Goal: Task Accomplishment & Management: Complete application form

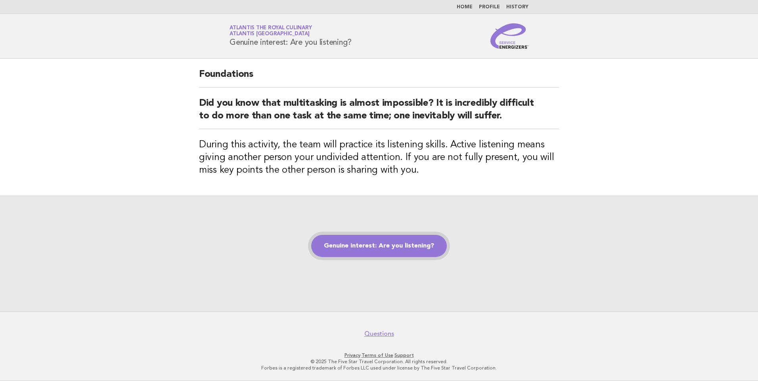
click at [423, 249] on link "Genuine interest: Are you listening?" at bounding box center [379, 246] width 136 height 22
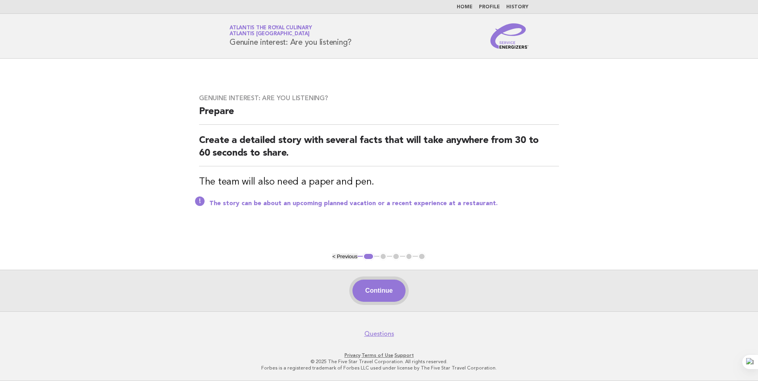
click at [385, 294] on button "Continue" at bounding box center [379, 291] width 53 height 22
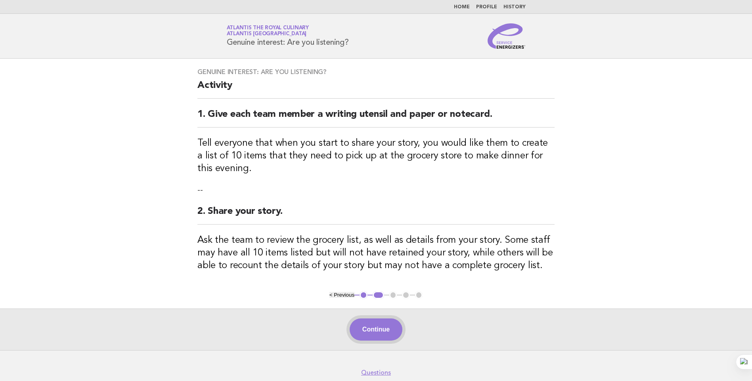
drag, startPoint x: 376, startPoint y: 334, endPoint x: 443, endPoint y: 317, distance: 68.7
click at [377, 333] on button "Continue" at bounding box center [376, 330] width 53 height 22
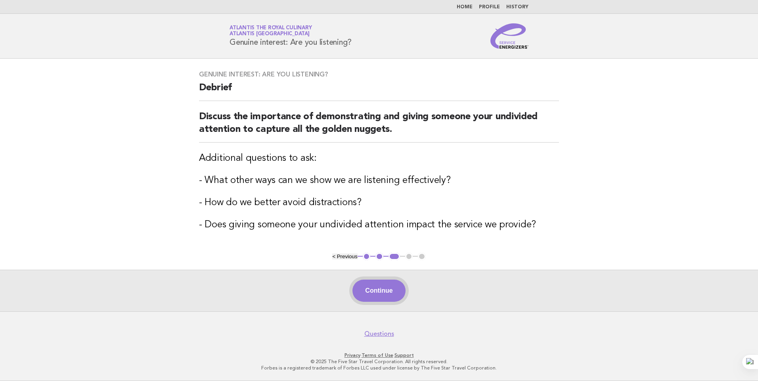
click at [373, 291] on button "Continue" at bounding box center [379, 291] width 53 height 22
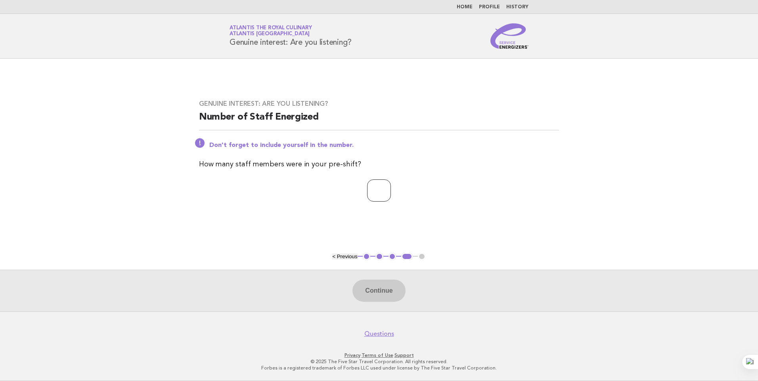
click at [367, 188] on input "number" at bounding box center [379, 191] width 24 height 22
type input "**"
click at [378, 294] on button "Continue" at bounding box center [379, 291] width 53 height 22
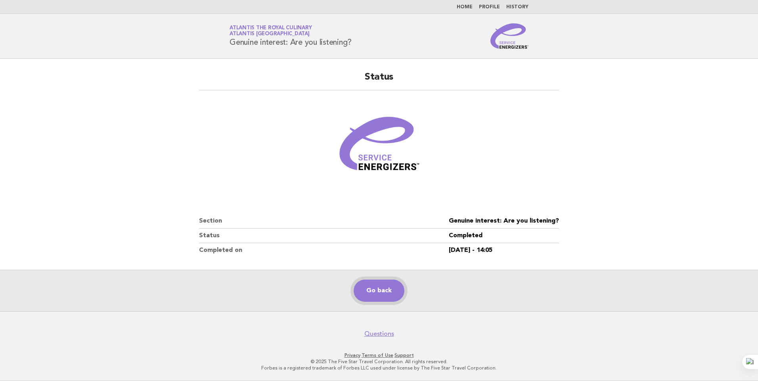
click at [393, 286] on link "Go back" at bounding box center [379, 291] width 51 height 22
